Goal: Information Seeking & Learning: Learn about a topic

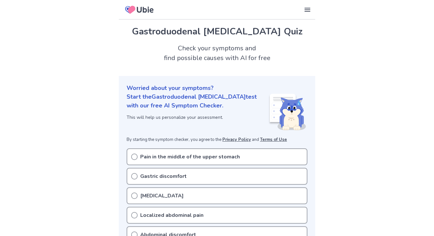
click at [172, 157] on p "Pain in the middle of the upper stomach" at bounding box center [190, 157] width 100 height 8
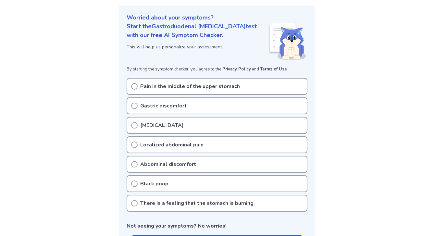
scroll to position [73, 0]
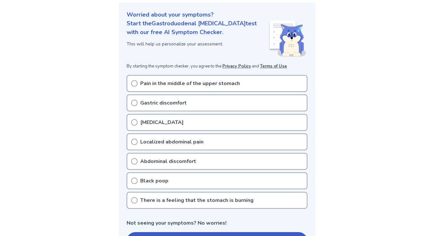
click at [133, 82] on icon at bounding box center [134, 83] width 6 height 6
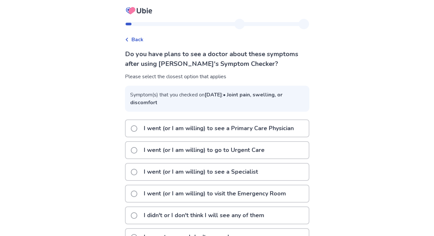
click at [139, 42] on span "Back" at bounding box center [137, 40] width 12 height 8
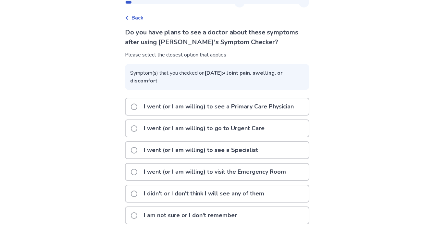
scroll to position [30, 0]
click at [137, 216] on span at bounding box center [134, 215] width 6 height 6
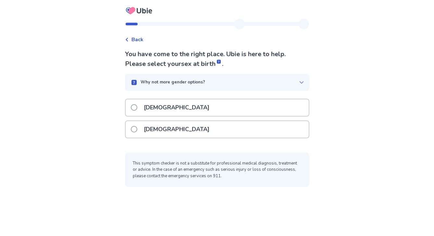
click at [166, 130] on p "Female" at bounding box center [176, 129] width 73 height 17
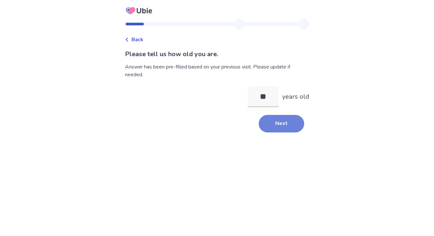
click at [277, 125] on button "Next" at bounding box center [281, 124] width 45 height 18
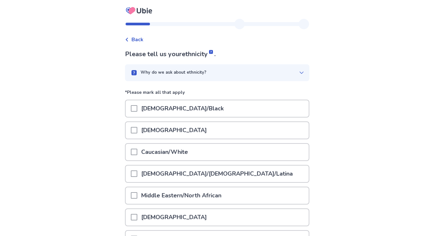
click at [159, 156] on p "Caucasian/White" at bounding box center [164, 152] width 55 height 17
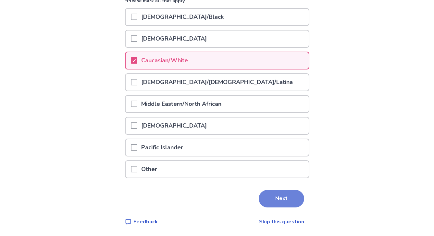
scroll to position [91, 0]
click at [266, 199] on button "Next" at bounding box center [281, 199] width 45 height 18
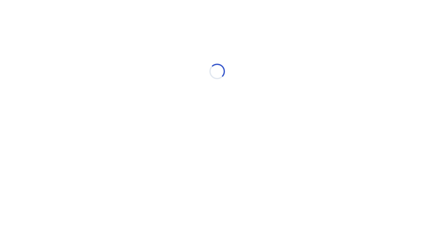
scroll to position [0, 0]
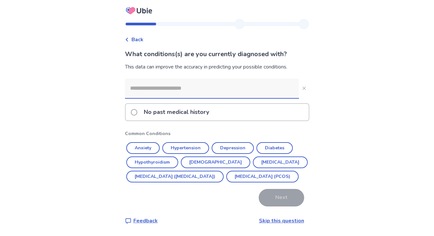
click at [242, 115] on div "No past medical history" at bounding box center [217, 112] width 183 height 17
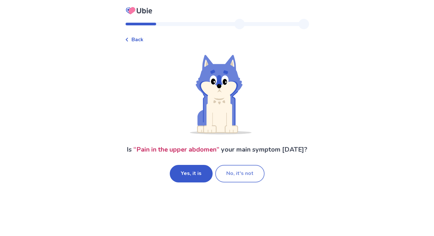
click at [230, 182] on button "No, it's not" at bounding box center [239, 174] width 49 height 18
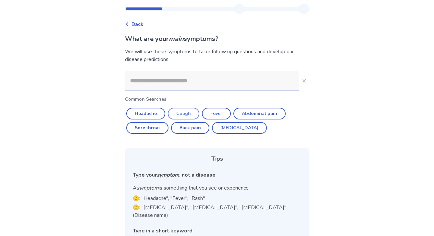
scroll to position [21, 0]
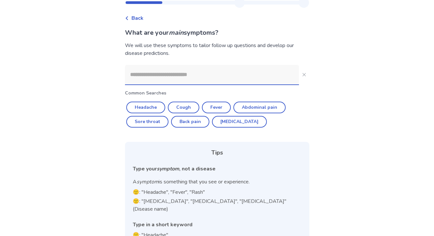
click at [194, 76] on input at bounding box center [212, 74] width 174 height 19
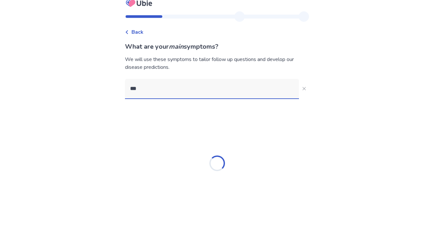
type input "****"
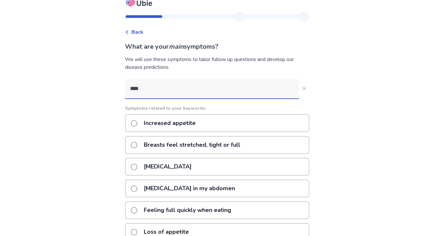
click at [194, 119] on p "Increased appetite" at bounding box center [170, 123] width 60 height 17
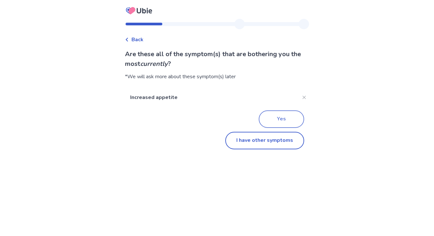
click at [269, 118] on button "Yes" at bounding box center [281, 119] width 45 height 18
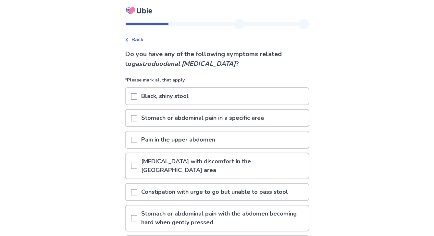
click at [134, 41] on div "Back" at bounding box center [134, 40] width 19 height 8
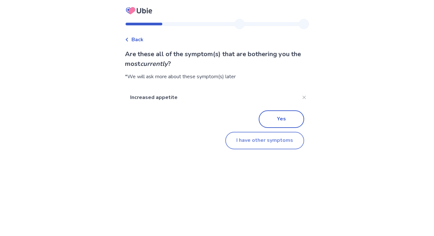
click at [260, 138] on button "I have other symptoms" at bounding box center [264, 141] width 79 height 18
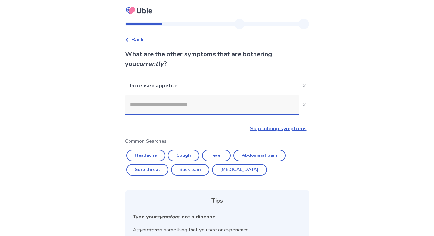
scroll to position [7, 0]
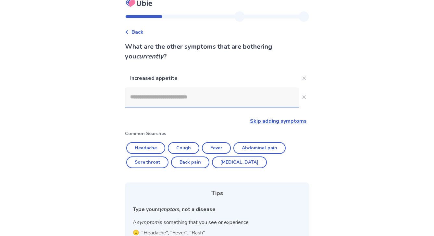
click at [210, 98] on input at bounding box center [212, 96] width 174 height 19
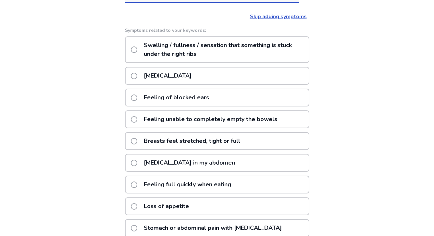
scroll to position [114, 0]
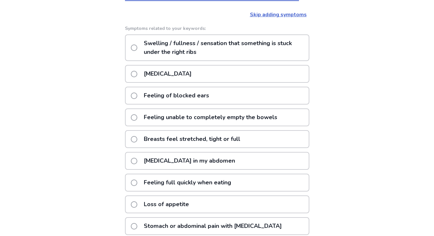
type input "********"
click at [137, 181] on span at bounding box center [134, 182] width 6 height 6
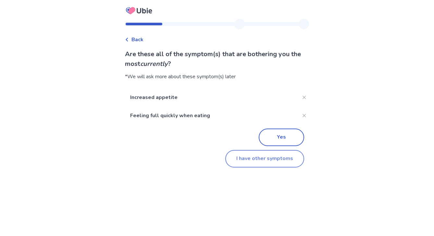
click at [250, 160] on button "I have other symptoms" at bounding box center [264, 159] width 79 height 18
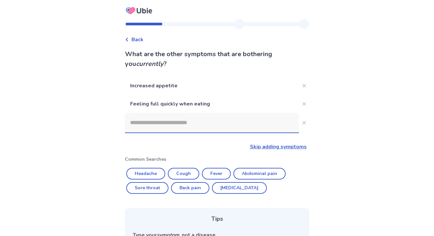
scroll to position [93, 0]
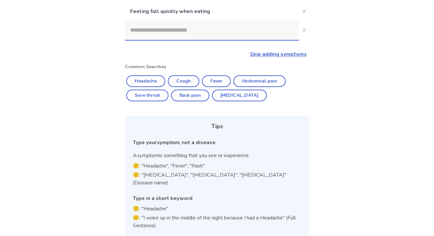
click at [187, 34] on input at bounding box center [212, 29] width 174 height 19
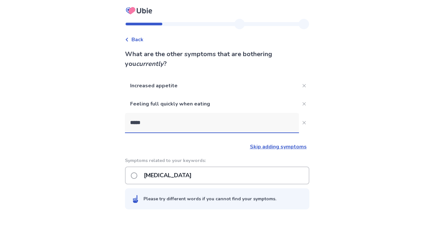
scroll to position [0, 0]
type input "*****"
drag, startPoint x: 187, startPoint y: 34, endPoint x: 137, endPoint y: 177, distance: 151.4
click at [137, 177] on span at bounding box center [134, 175] width 6 height 6
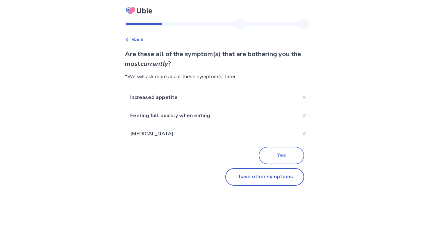
click at [264, 158] on button "Yes" at bounding box center [281, 156] width 45 height 18
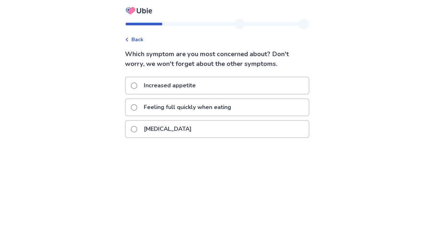
click at [221, 102] on p "Feeling full quickly when eating" at bounding box center [187, 107] width 95 height 17
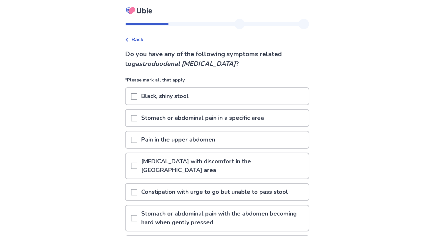
click at [192, 116] on p "Stomach or abdominal pain in a specific area" at bounding box center [202, 118] width 130 height 17
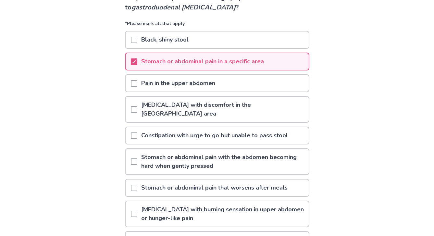
scroll to position [66, 0]
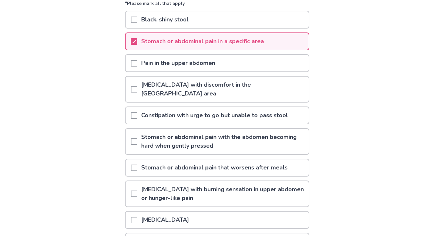
click at [187, 129] on p "Stomach or abdominal pain with the abdomen becoming hard when gently pressed" at bounding box center [222, 141] width 171 height 25
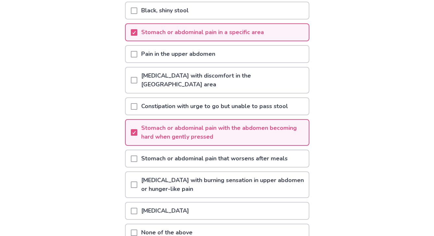
scroll to position [88, 0]
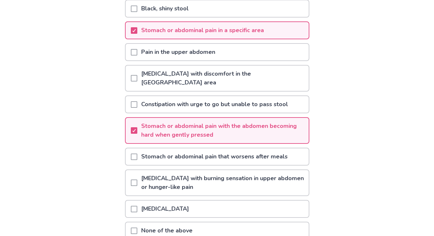
click at [182, 148] on p "Stomach or abdominal pain that worsens after meals" at bounding box center [214, 156] width 154 height 17
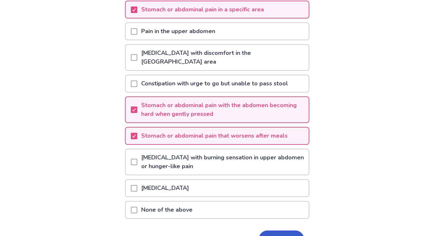
scroll to position [110, 0]
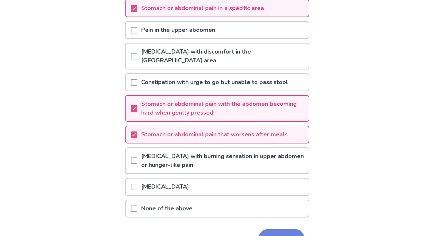
click at [259, 229] on button "Next" at bounding box center [281, 238] width 45 height 18
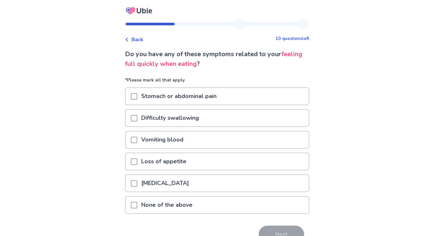
click at [189, 93] on p "Stomach or abdominal pain" at bounding box center [178, 96] width 83 height 17
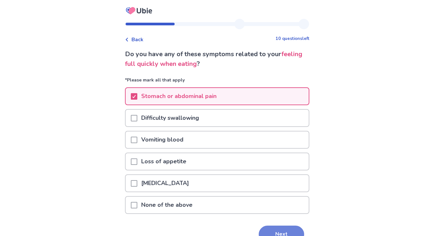
click at [282, 228] on button "Next" at bounding box center [281, 235] width 45 height 18
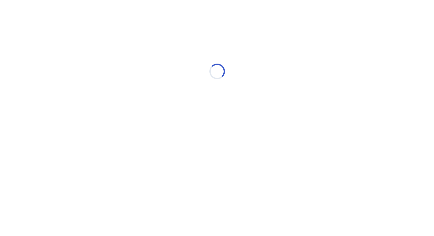
select select "*"
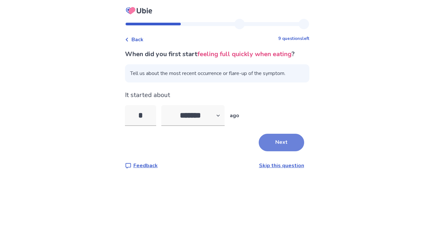
type input "*"
click at [273, 139] on button "Next" at bounding box center [281, 143] width 45 height 18
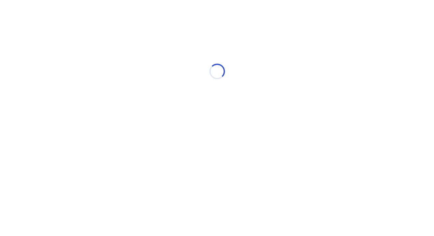
select select "*"
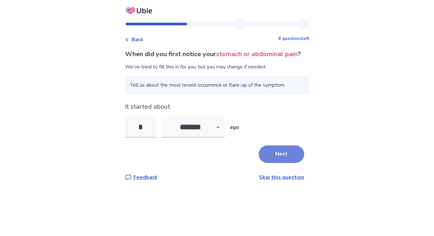
click at [265, 161] on button "Next" at bounding box center [281, 154] width 45 height 18
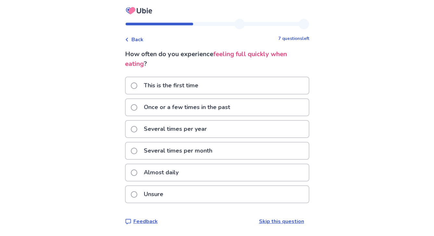
click at [201, 109] on p "Once or a few times in the past" at bounding box center [187, 107] width 94 height 17
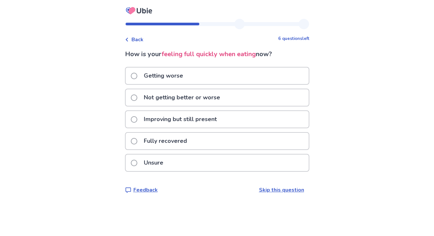
click at [216, 101] on p "Not getting better or worse" at bounding box center [182, 97] width 84 height 17
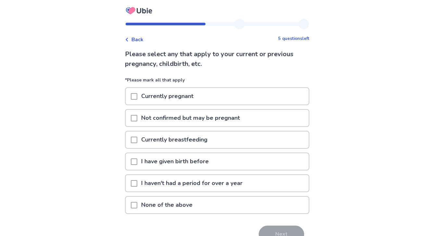
click at [196, 205] on p "None of the above" at bounding box center [166, 205] width 59 height 17
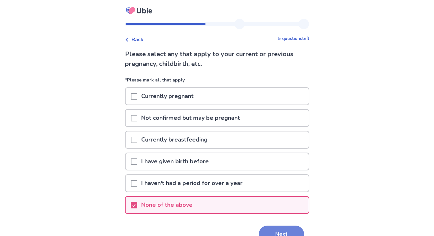
click at [272, 227] on button "Next" at bounding box center [281, 235] width 45 height 18
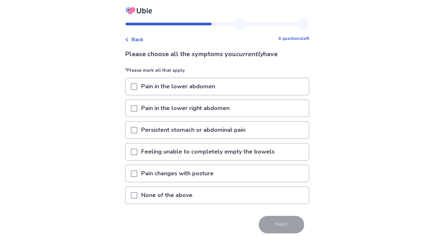
click at [204, 90] on p "Pain in the lower abdomen" at bounding box center [178, 86] width 82 height 17
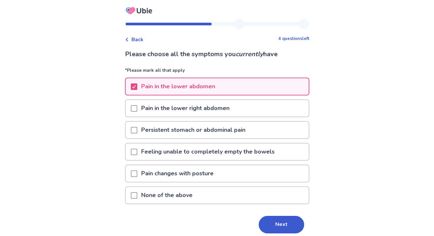
click at [203, 128] on p "Persistent stomach or abdominal pain" at bounding box center [193, 130] width 112 height 17
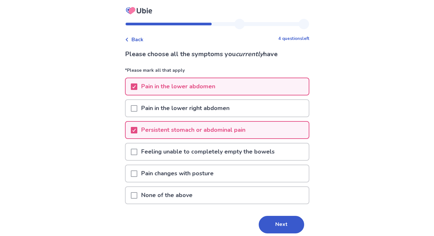
click at [259, 152] on p "Feeling unable to completely empty the bowels" at bounding box center [207, 151] width 141 height 17
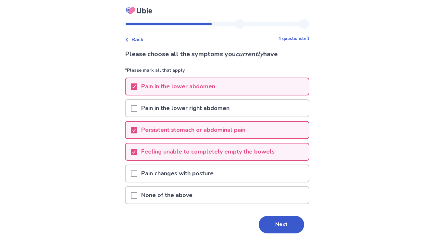
click at [260, 177] on div "Pain changes with posture" at bounding box center [217, 173] width 183 height 17
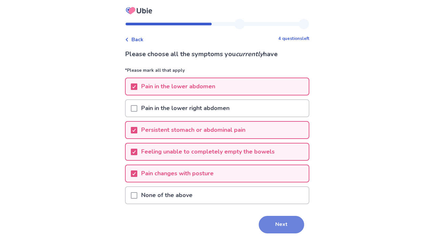
click at [267, 221] on button "Next" at bounding box center [281, 225] width 45 height 18
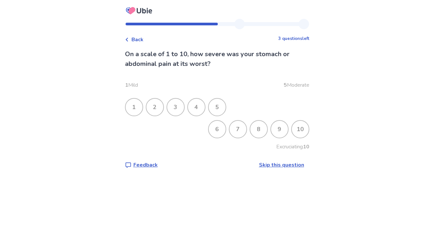
click at [250, 127] on div "8" at bounding box center [258, 129] width 17 height 17
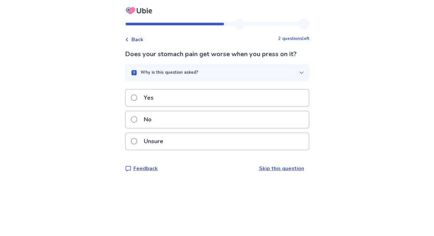
click at [217, 100] on div "Yes" at bounding box center [217, 98] width 183 height 17
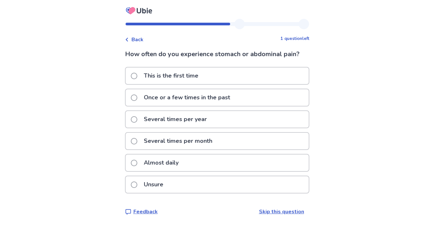
click at [217, 99] on p "Once or a few times in the past" at bounding box center [187, 97] width 94 height 17
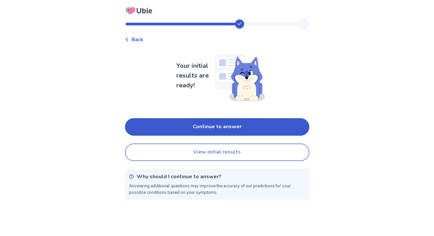
click at [220, 150] on button "View initial results" at bounding box center [217, 152] width 184 height 18
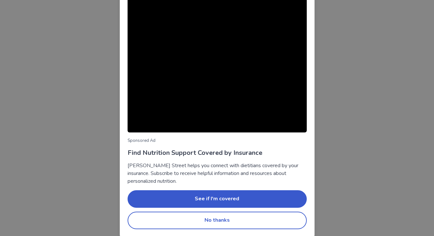
scroll to position [34, 0]
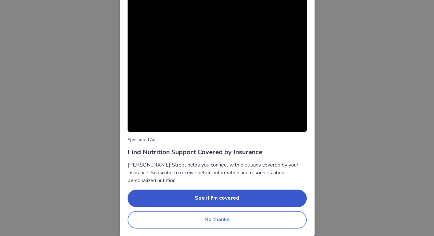
click at [270, 221] on button "No thanks" at bounding box center [217, 220] width 179 height 18
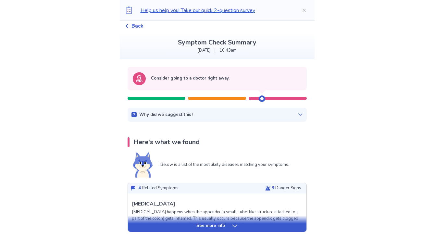
scroll to position [24, 0]
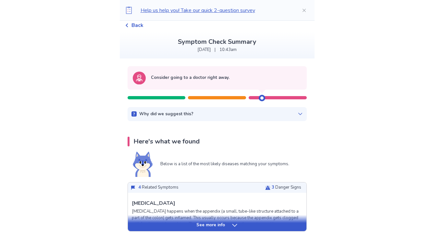
click at [179, 223] on div "See more info" at bounding box center [217, 225] width 179 height 6
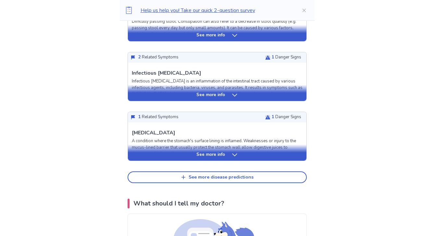
scroll to position [685, 0]
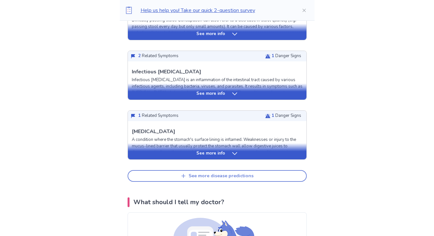
click at [181, 177] on button "See more disease predictions" at bounding box center [217, 176] width 179 height 12
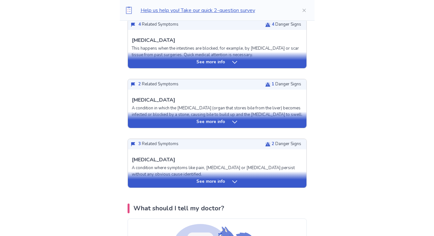
scroll to position [836, 0]
